Goal: Information Seeking & Learning: Learn about a topic

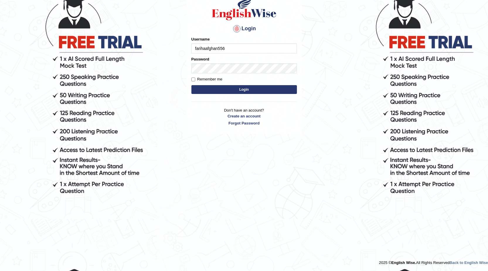
type input "farihaafghan556"
click at [219, 89] on button "Login" at bounding box center [245, 89] width 106 height 9
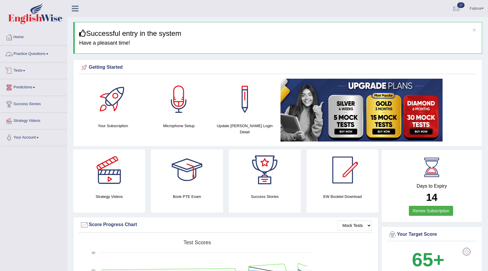
click at [37, 52] on link "Practice Questions" at bounding box center [33, 53] width 67 height 15
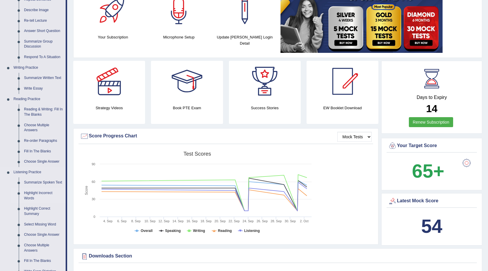
scroll to position [88, 0]
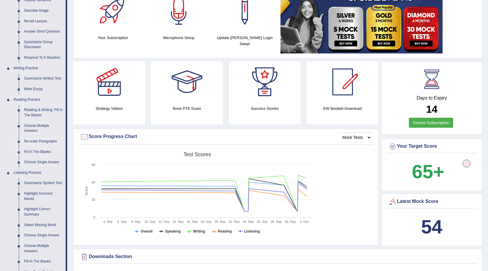
click at [42, 142] on link "Re-order Paragraphs" at bounding box center [43, 141] width 44 height 11
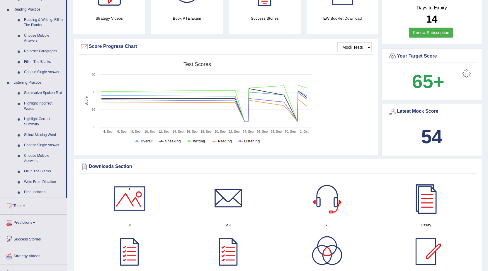
scroll to position [398, 0]
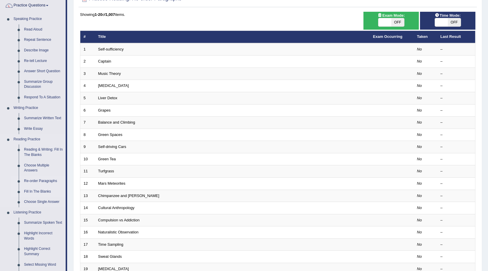
scroll to position [29, 0]
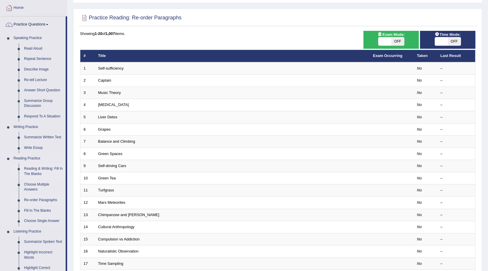
click at [33, 165] on link "Reading & Writing: Fill In The Blanks" at bounding box center [43, 171] width 44 height 16
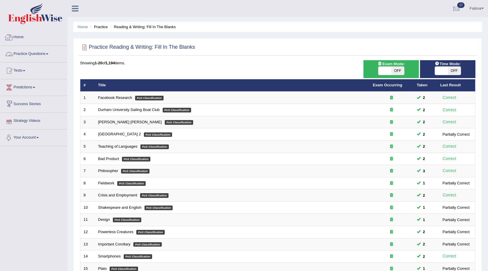
click at [41, 50] on link "Practice Questions" at bounding box center [33, 53] width 67 height 15
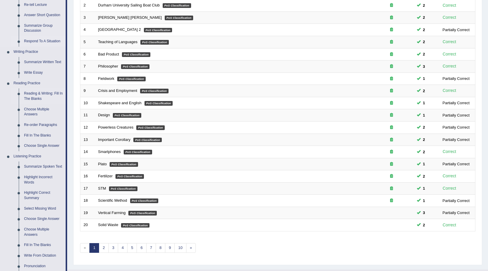
scroll to position [117, 0]
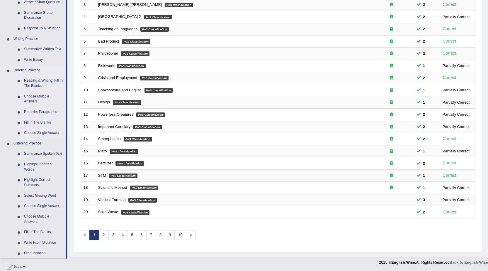
click at [52, 79] on link "Reading & Writing: Fill In The Blanks" at bounding box center [43, 83] width 44 height 16
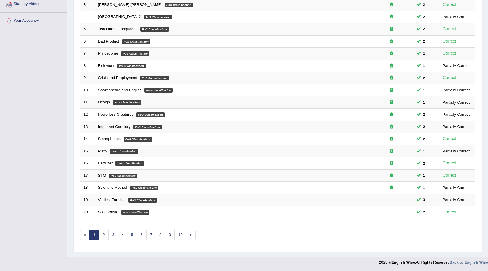
scroll to position [118, 0]
click at [127, 233] on link "4" at bounding box center [123, 235] width 10 height 10
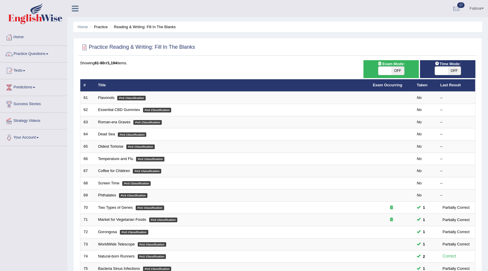
click at [397, 67] on span "OFF" at bounding box center [398, 71] width 13 height 8
checkbox input "true"
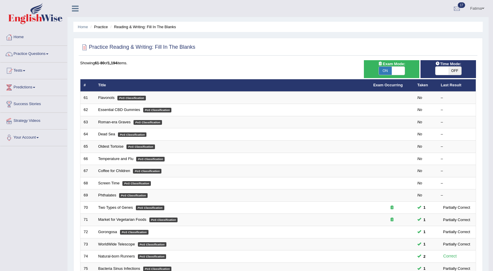
click at [392, 70] on div "ON OFF" at bounding box center [398, 71] width 39 height 8
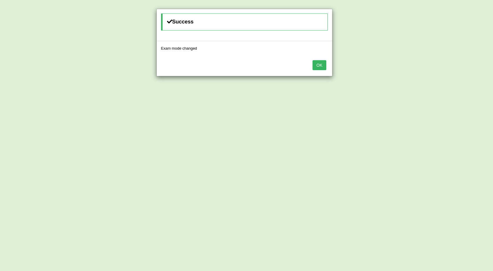
click at [318, 63] on button "OK" at bounding box center [318, 65] width 13 height 10
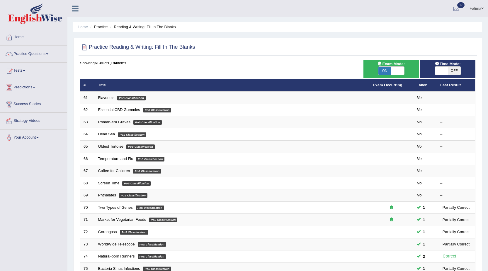
click at [451, 72] on span "OFF" at bounding box center [454, 71] width 13 height 8
checkbox input "true"
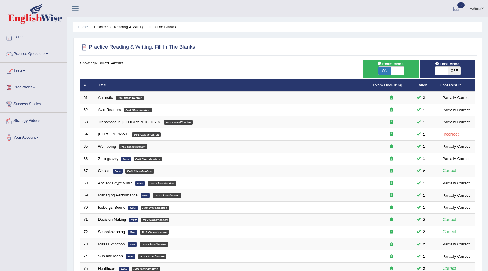
click at [458, 68] on span "OFF" at bounding box center [454, 71] width 13 height 8
click at [455, 70] on span "OFF" at bounding box center [454, 71] width 13 height 8
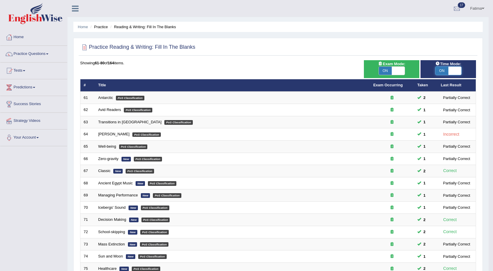
click at [452, 71] on body "Toggle navigation Home Practice Questions Speaking Practice Read Aloud Repeat S…" at bounding box center [246, 135] width 493 height 271
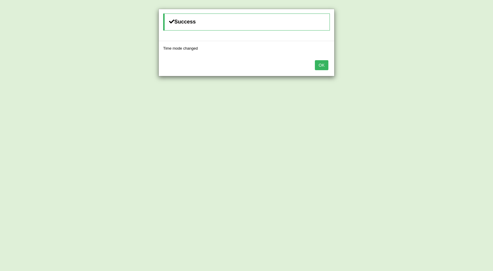
click at [321, 64] on button "OK" at bounding box center [321, 65] width 13 height 10
click at [318, 66] on button "OK" at bounding box center [316, 65] width 13 height 10
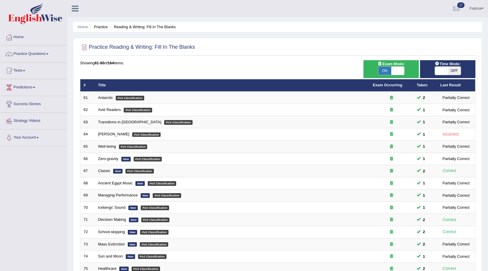
click at [454, 70] on span "OFF" at bounding box center [454, 71] width 13 height 8
checkbox input "true"
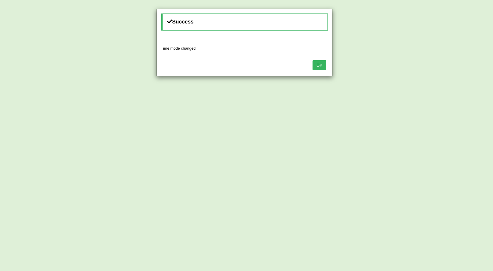
click at [318, 60] on button "OK" at bounding box center [318, 65] width 13 height 10
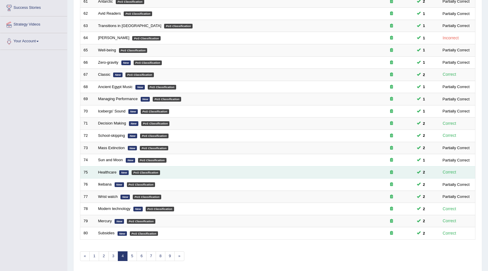
scroll to position [118, 0]
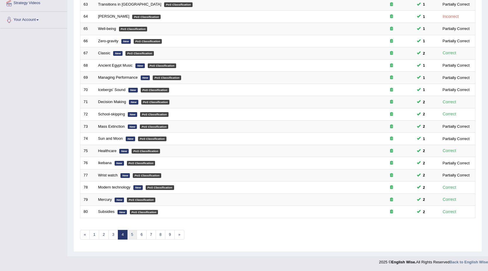
click at [131, 238] on link "5" at bounding box center [132, 235] width 10 height 10
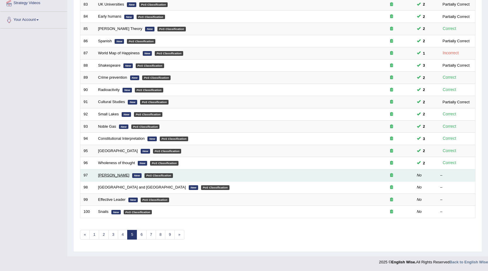
click at [104, 174] on link "[PERSON_NAME]" at bounding box center [113, 175] width 31 height 4
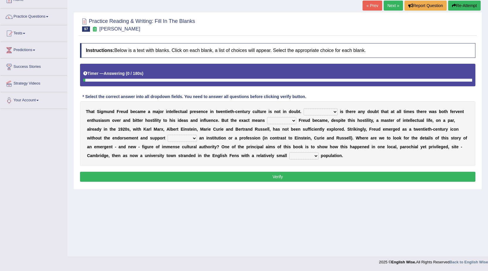
click at [318, 111] on select "Nor Nevertheless Otherwise Yet" at bounding box center [321, 111] width 34 height 7
select select "Otherwise"
click at [304, 108] on select "Nor Nevertheless Otherwise Yet" at bounding box center [321, 111] width 34 height 7
click at [279, 119] on select "by which by whom to which to whom" at bounding box center [281, 120] width 29 height 7
select select "by which"
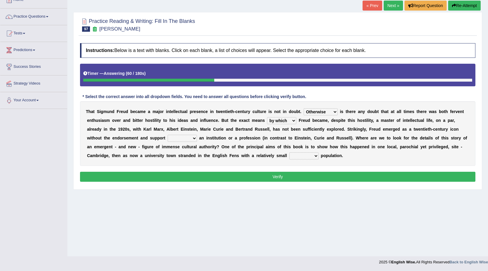
click at [267, 117] on select "by which by whom to which to whom" at bounding box center [281, 120] width 29 height 7
click at [178, 139] on select "with of on in" at bounding box center [182, 138] width 29 height 7
select select "with"
click at [168, 135] on select "with of on in" at bounding box center [182, 138] width 29 height 7
click at [303, 155] on select "fluctuation fluctuated fluctuate fluctuating" at bounding box center [303, 155] width 29 height 7
